Goal: Download file/media

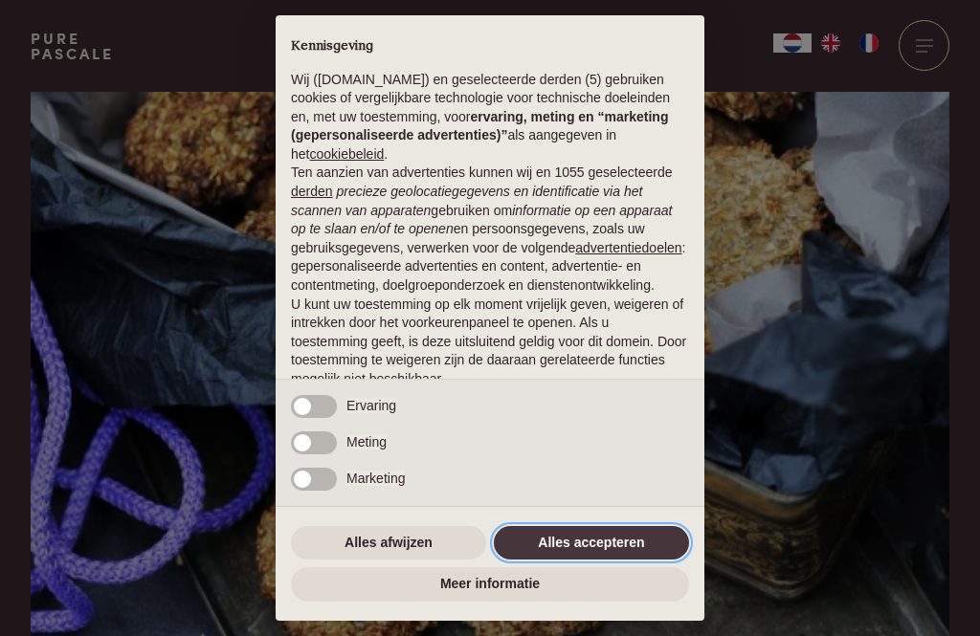
click at [565, 537] on button "Alles accepteren" at bounding box center [591, 543] width 195 height 34
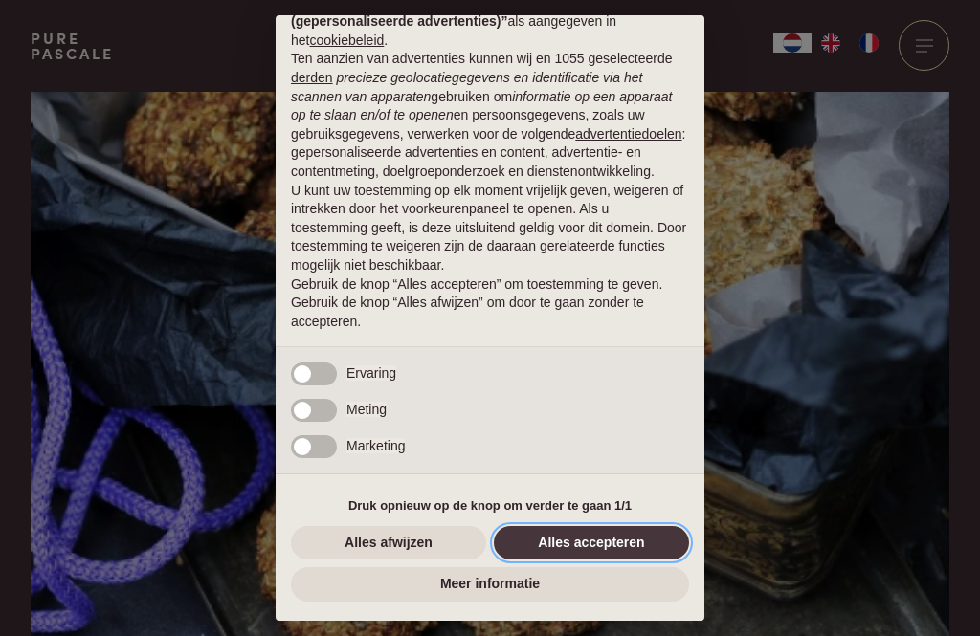
click at [623, 546] on button "Alles accepteren" at bounding box center [591, 543] width 195 height 34
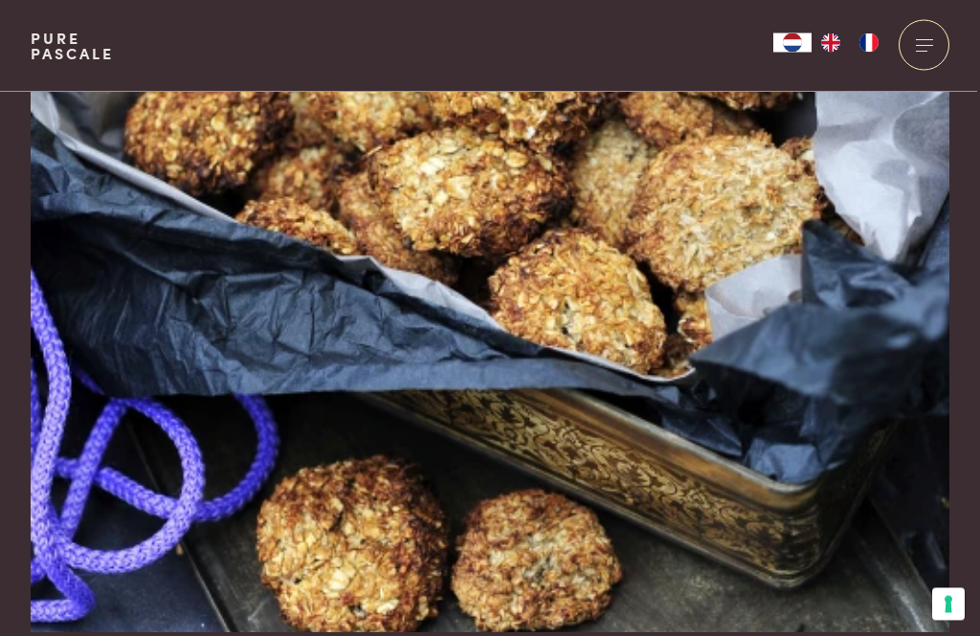
scroll to position [0, 0]
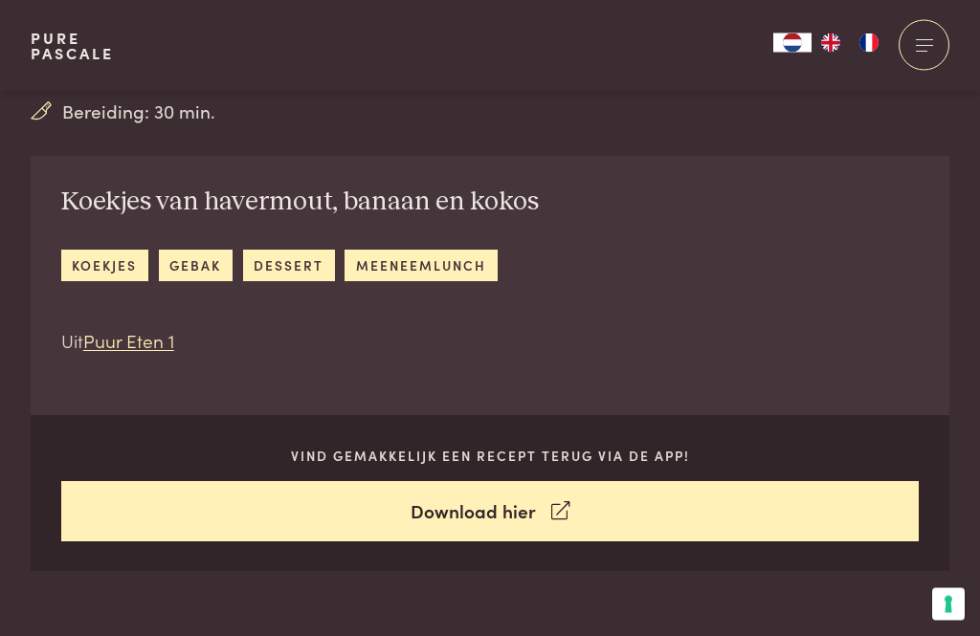
scroll to position [578, 0]
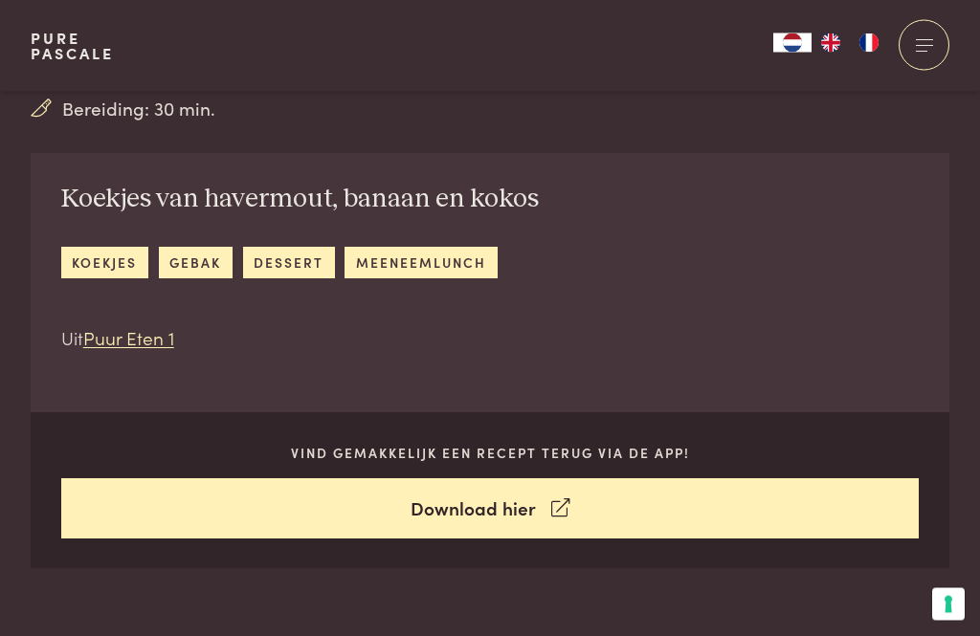
click at [434, 511] on link "Download hier" at bounding box center [490, 509] width 858 height 60
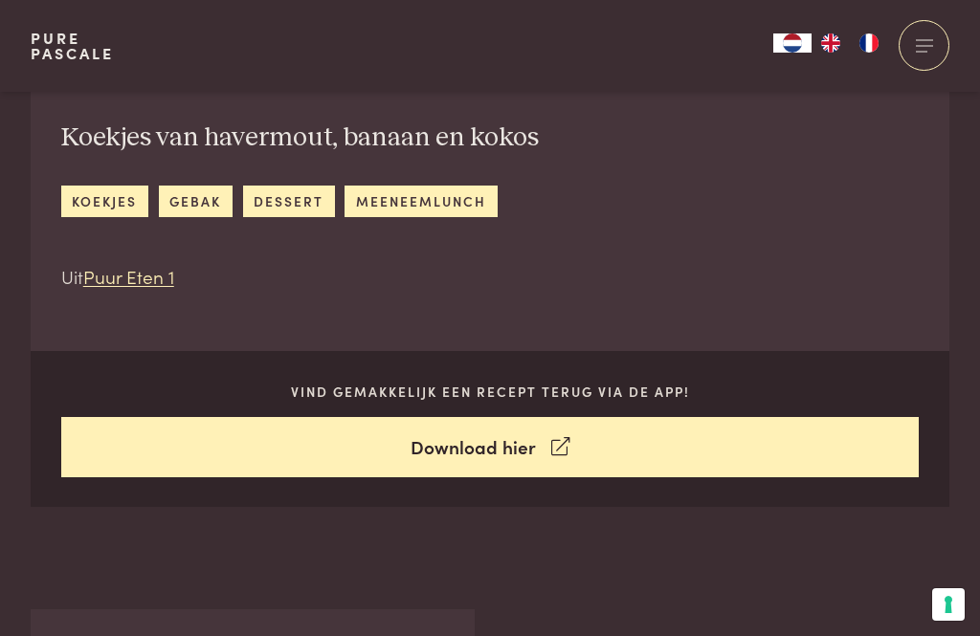
click at [924, 42] on div at bounding box center [923, 45] width 51 height 51
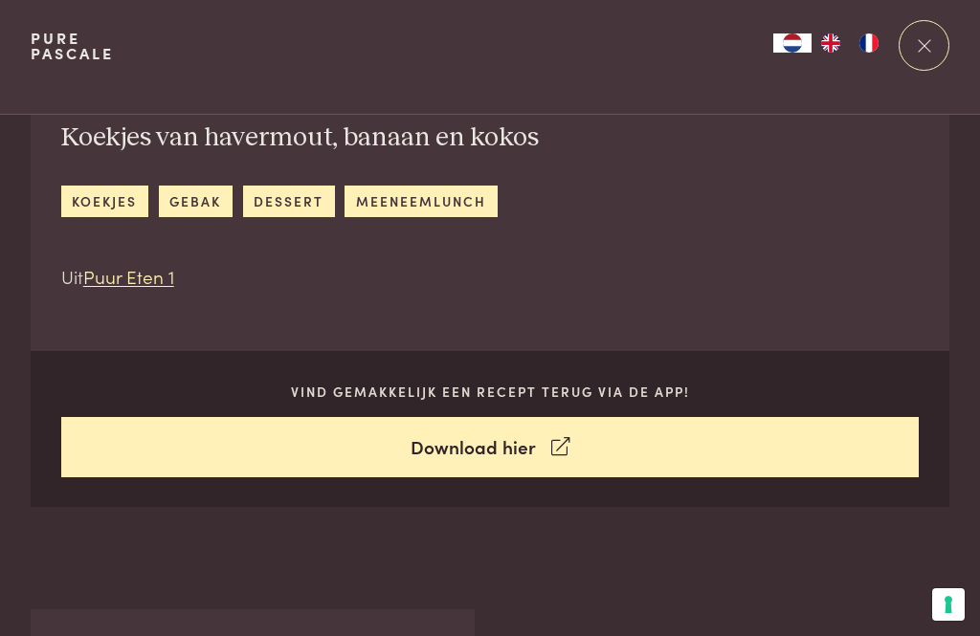
scroll to position [0, 0]
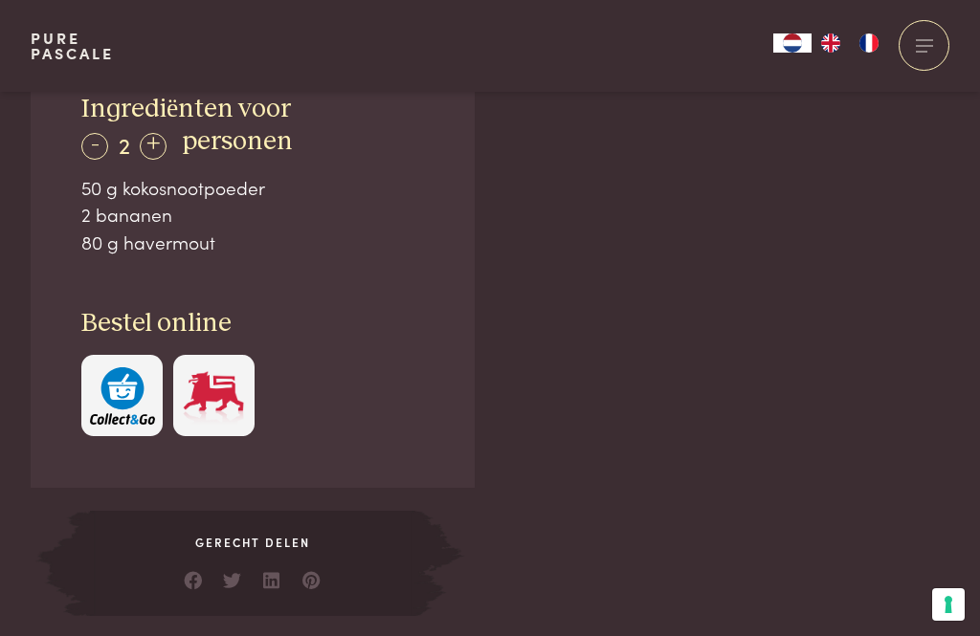
scroll to position [1184, 0]
